Goal: Task Accomplishment & Management: Complete application form

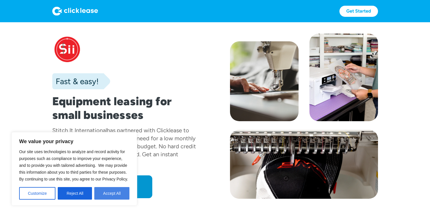
click at [113, 190] on button "Accept All" at bounding box center [111, 193] width 35 height 13
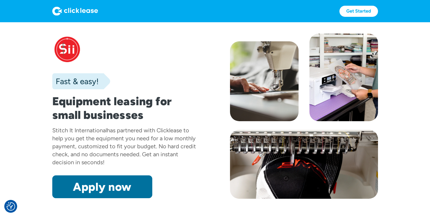
click at [130, 189] on link "Apply now" at bounding box center [102, 187] width 100 height 23
